Goal: Task Accomplishment & Management: Use online tool/utility

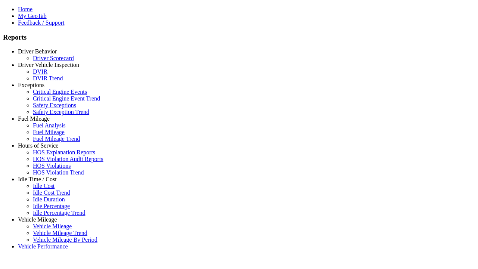
click at [43, 148] on link "Hours of Service" at bounding box center [38, 145] width 40 height 6
click at [48, 155] on link "HOS Explanation Reports" at bounding box center [64, 152] width 62 height 6
type input "**********"
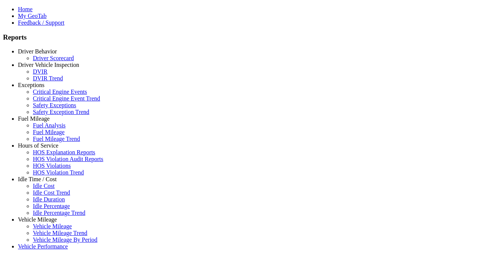
type input "*********"
